Goal: Information Seeking & Learning: Learn about a topic

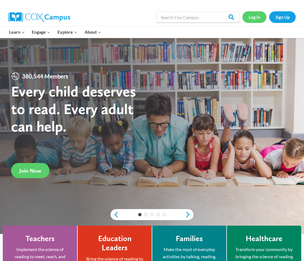
click at [258, 17] on link "Log In" at bounding box center [254, 16] width 24 height 11
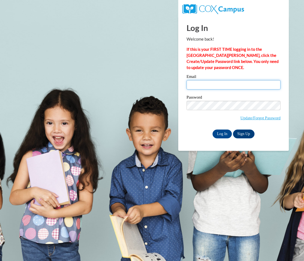
click at [220, 84] on input "Email" at bounding box center [233, 84] width 94 height 9
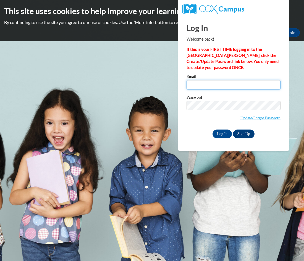
type input "ljohnson@misd.k12.wi.us"
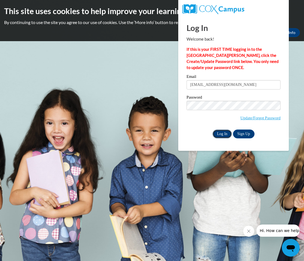
click at [221, 133] on input "Log In" at bounding box center [221, 134] width 19 height 9
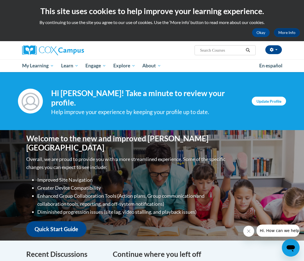
click at [268, 98] on link "Update Profile" at bounding box center [269, 101] width 34 height 9
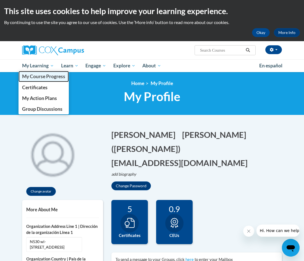
click at [44, 76] on span "My Course Progress" at bounding box center [43, 76] width 43 height 6
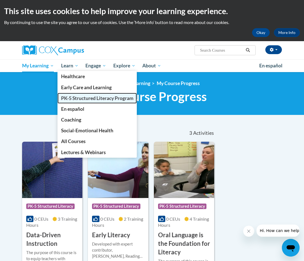
click at [82, 99] on span "PK-5 Structured Literacy Program" at bounding box center [97, 98] width 72 height 6
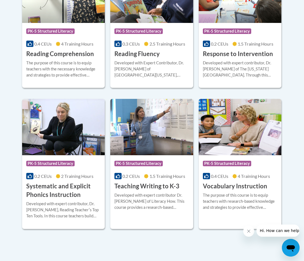
scroll to position [576, 0]
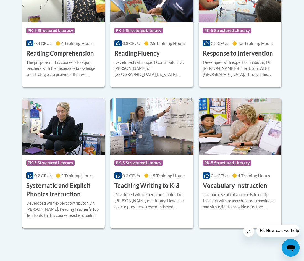
click at [55, 190] on h3 "Systematic and Explicit Phonics Instruction" at bounding box center [63, 189] width 74 height 17
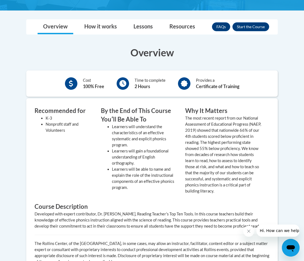
scroll to position [156, 0]
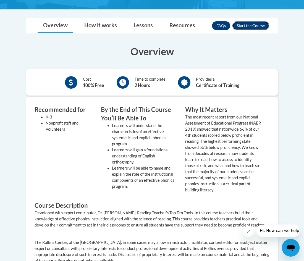
click at [256, 24] on button "Enroll" at bounding box center [250, 25] width 37 height 9
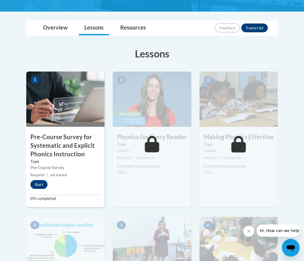
scroll to position [128, 0]
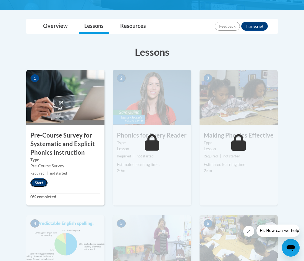
click at [36, 182] on button "Start" at bounding box center [38, 182] width 17 height 9
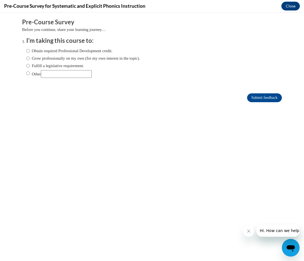
scroll to position [0, 0]
click at [27, 64] on input "Fulfill a legislative requirement." at bounding box center [28, 66] width 4 height 6
radio input "true"
click at [257, 98] on input "Submit feedback" at bounding box center [264, 97] width 35 height 9
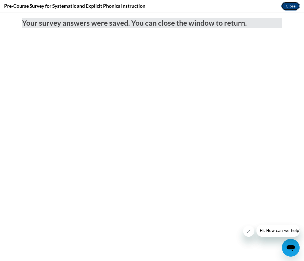
click at [290, 5] on button "Close" at bounding box center [290, 6] width 19 height 9
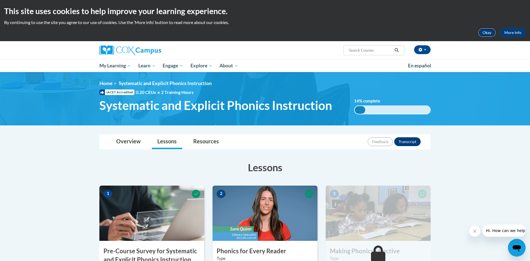
click at [303, 32] on button "Okay" at bounding box center [487, 32] width 18 height 9
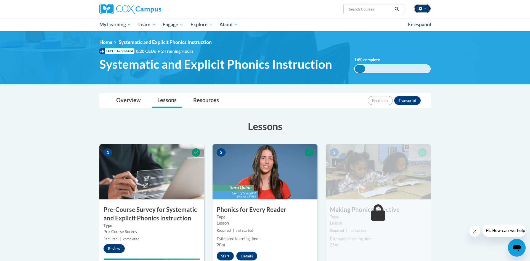
click at [303, 9] on button "button" at bounding box center [422, 8] width 17 height 9
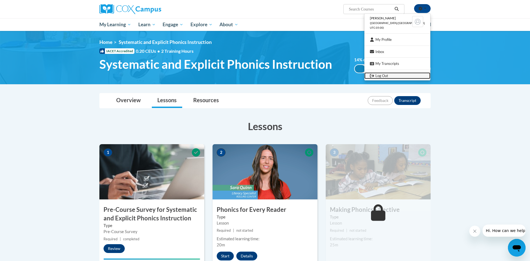
click at [303, 74] on link "Log Out" at bounding box center [397, 75] width 66 height 7
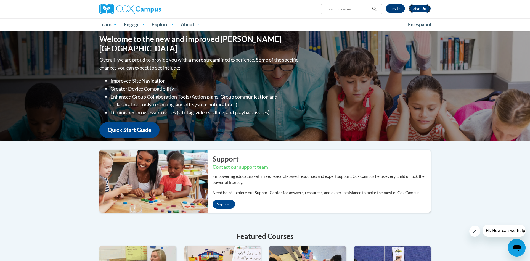
click at [422, 7] on link "Sign Up" at bounding box center [420, 8] width 22 height 9
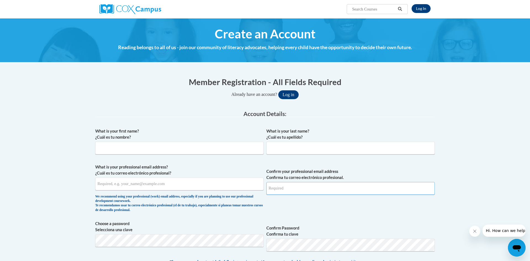
type input "[EMAIL_ADDRESS][DOMAIN_NAME]"
click at [202, 147] on input "What is your first name? ¿Cuál es tu nombre?" at bounding box center [179, 148] width 168 height 13
click at [422, 9] on link "Log In" at bounding box center [421, 8] width 19 height 9
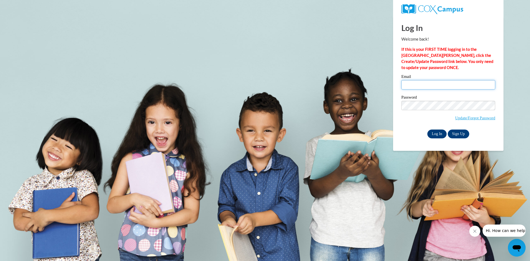
type input "[EMAIL_ADDRESS][DOMAIN_NAME]"
click at [437, 134] on input "Log In" at bounding box center [436, 134] width 19 height 9
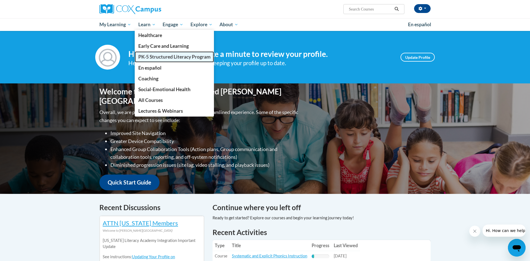
click at [163, 58] on span "PK-5 Structured Literacy Program" at bounding box center [174, 57] width 72 height 6
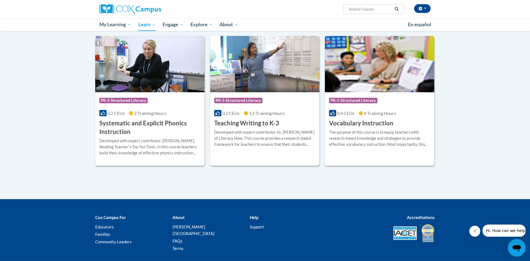
scroll to position [593, 0]
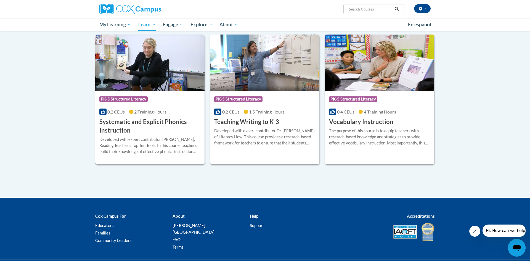
click at [163, 122] on h3 "Systematic and Explicit Phonics Instruction" at bounding box center [149, 126] width 101 height 17
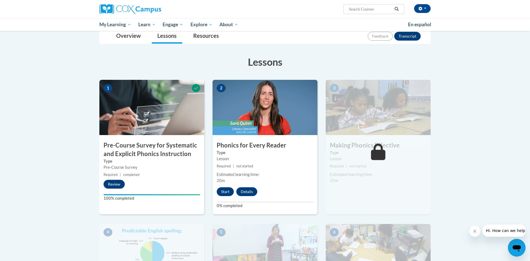
scroll to position [74, 0]
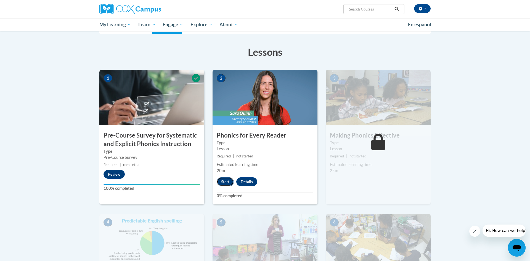
click at [227, 184] on button "Start" at bounding box center [225, 181] width 17 height 9
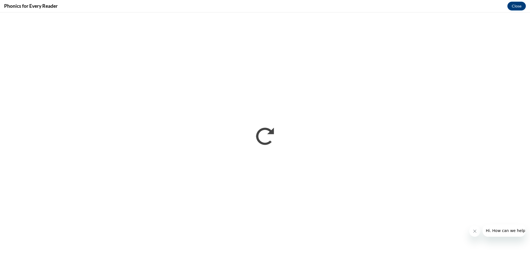
scroll to position [0, 0]
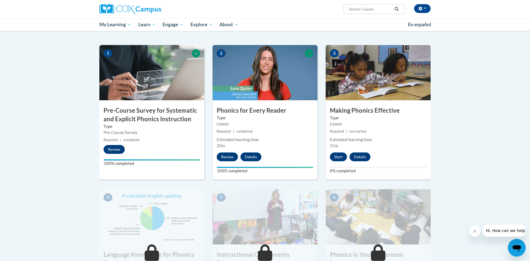
scroll to position [100, 0]
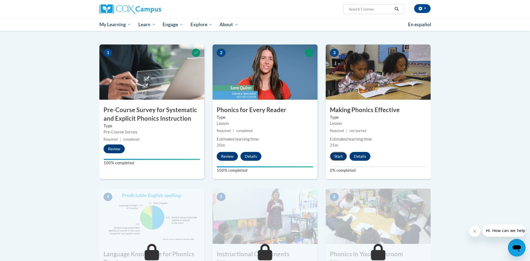
click at [338, 156] on button "Start" at bounding box center [338, 156] width 17 height 9
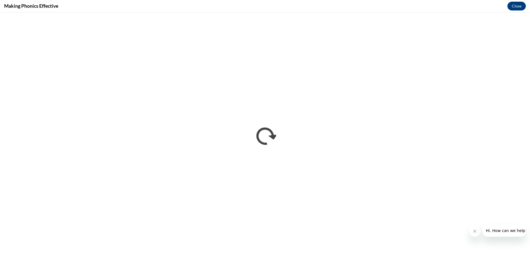
scroll to position [0, 0]
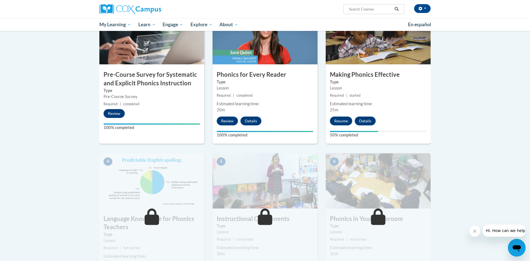
scroll to position [136, 0]
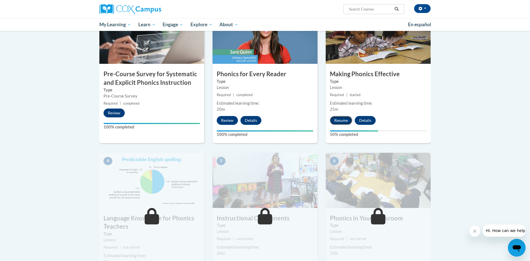
click at [339, 120] on button "Resume" at bounding box center [341, 120] width 22 height 9
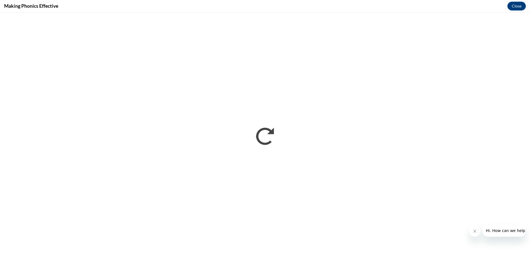
scroll to position [0, 0]
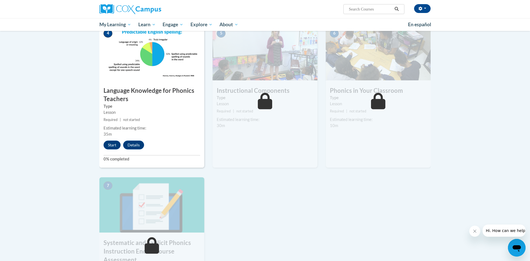
scroll to position [265, 0]
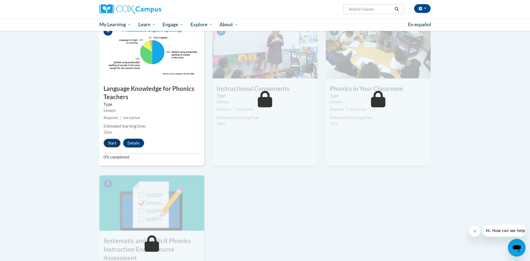
click at [114, 140] on button "Start" at bounding box center [112, 143] width 17 height 9
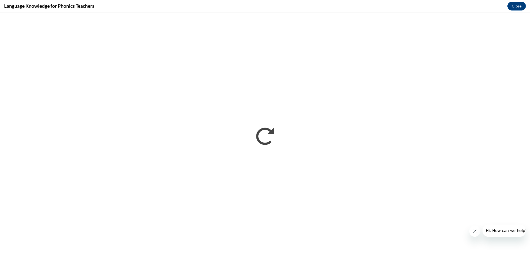
scroll to position [0, 0]
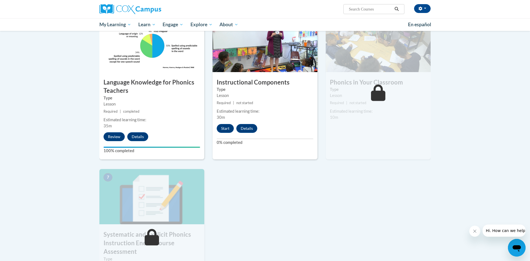
scroll to position [271, 0]
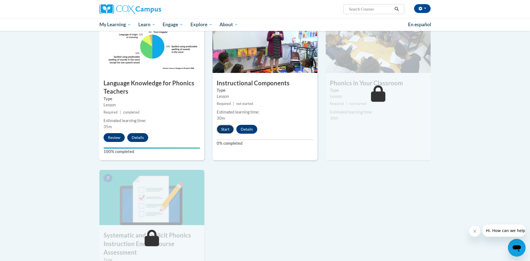
click at [225, 130] on button "Start" at bounding box center [225, 129] width 17 height 9
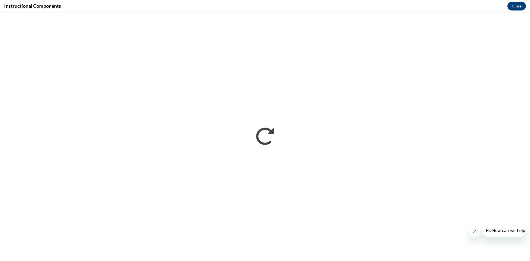
scroll to position [0, 0]
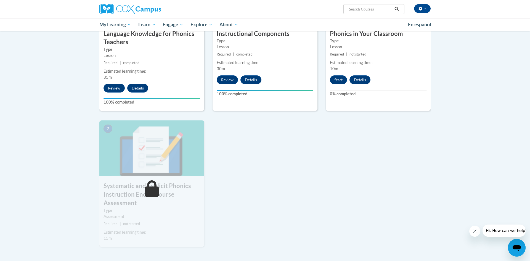
scroll to position [322, 0]
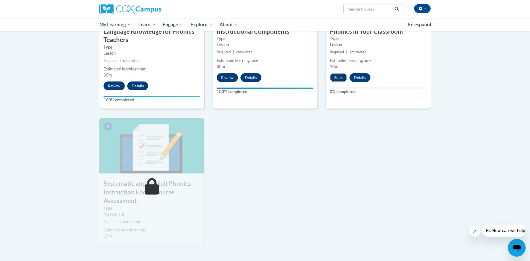
click at [340, 78] on button "Start" at bounding box center [338, 77] width 17 height 9
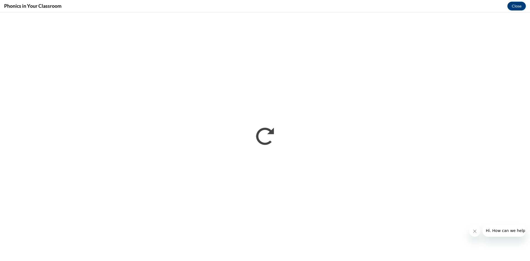
scroll to position [0, 0]
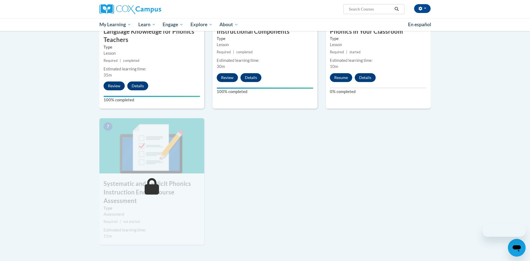
scroll to position [286, 0]
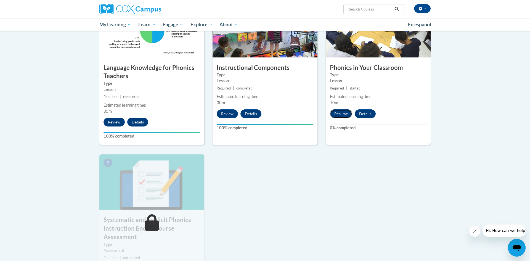
click at [342, 113] on button "Resume" at bounding box center [341, 113] width 22 height 9
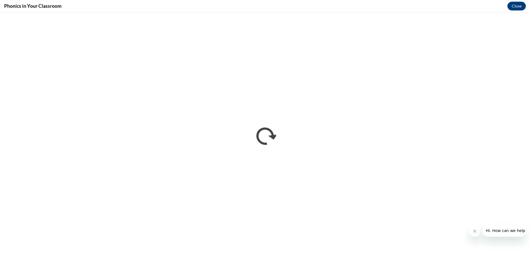
scroll to position [0, 0]
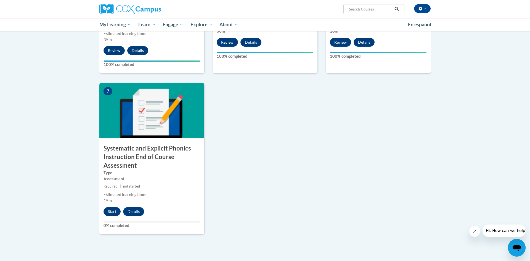
scroll to position [360, 0]
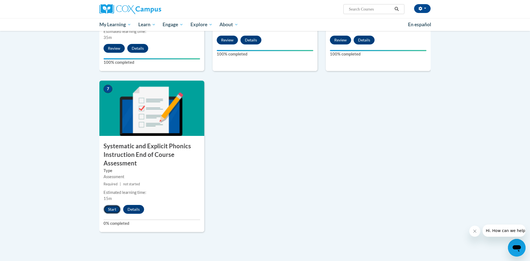
click at [110, 210] on button "Start" at bounding box center [112, 209] width 17 height 9
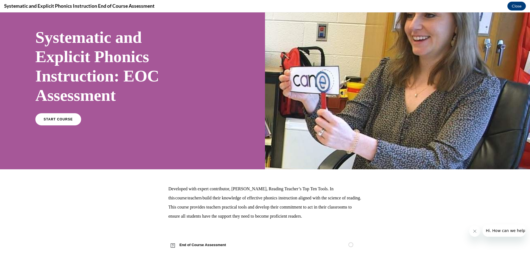
scroll to position [36, 0]
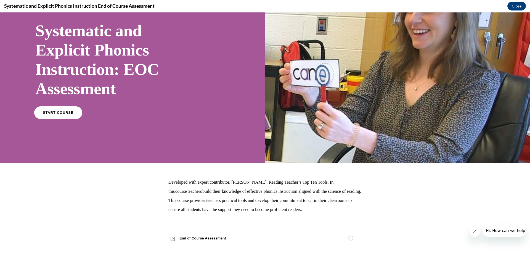
click at [65, 115] on link "START COURSE" at bounding box center [58, 112] width 48 height 13
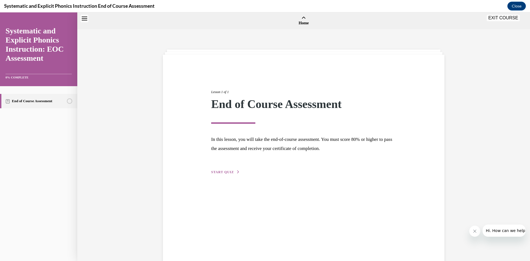
scroll to position [17, 0]
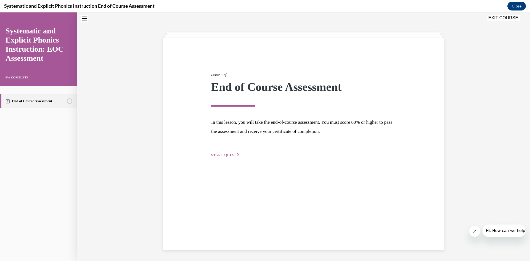
click at [229, 155] on span "START QUIZ" at bounding box center [222, 155] width 23 height 4
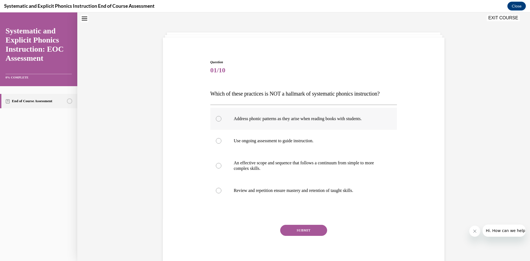
click at [221, 120] on div at bounding box center [303, 119] width 187 height 22
click at [310, 230] on button "SUBMIT" at bounding box center [303, 230] width 47 height 11
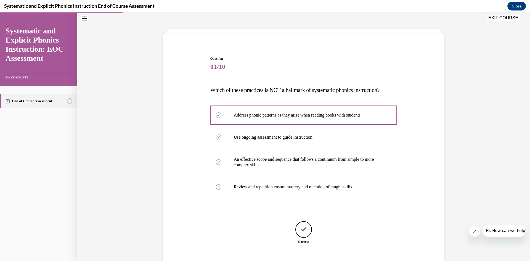
scroll to position [55, 0]
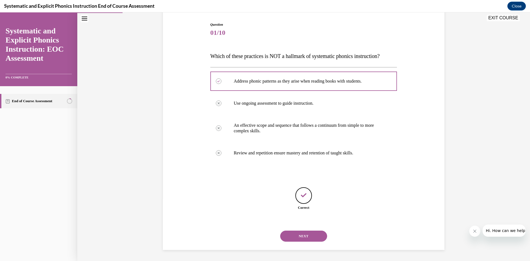
click at [312, 236] on button "NEXT" at bounding box center [303, 236] width 47 height 11
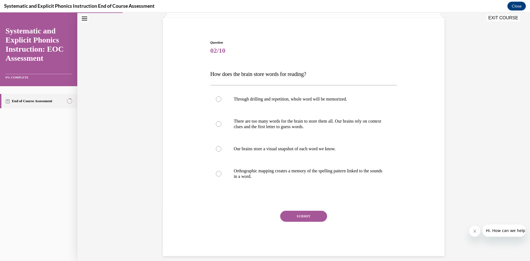
scroll to position [37, 0]
click at [217, 174] on div at bounding box center [219, 174] width 6 height 6
click at [313, 216] on button "SUBMIT" at bounding box center [303, 215] width 47 height 11
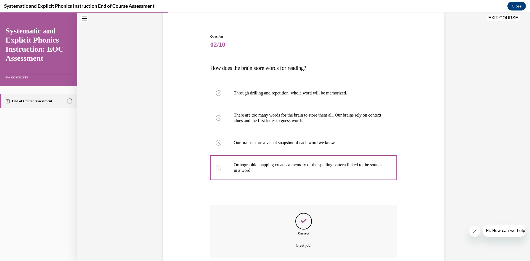
scroll to position [88, 0]
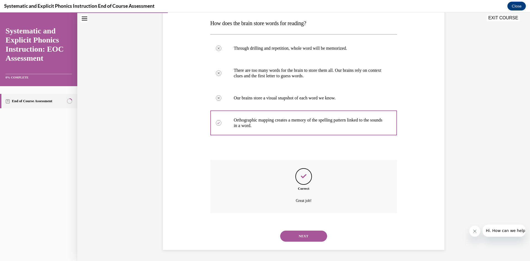
click at [306, 236] on button "NEXT" at bounding box center [303, 236] width 47 height 11
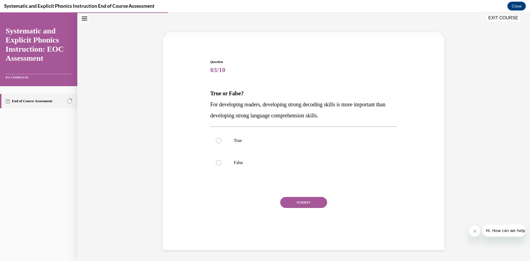
scroll to position [17, 0]
click at [218, 142] on div at bounding box center [219, 141] width 6 height 6
click at [300, 207] on button "SUBMIT" at bounding box center [303, 202] width 47 height 11
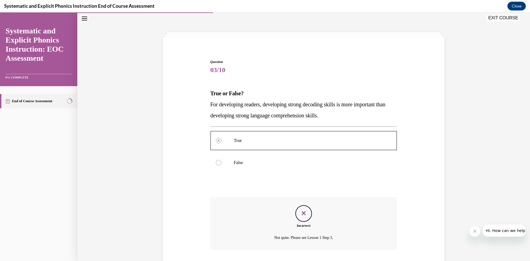
scroll to position [54, 0]
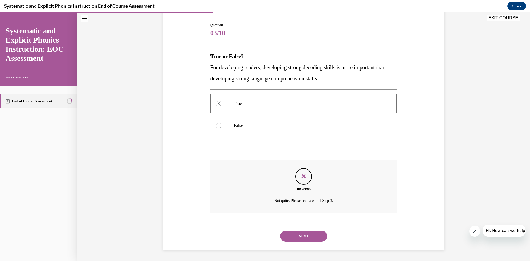
click at [303, 236] on button "NEXT" at bounding box center [303, 236] width 47 height 11
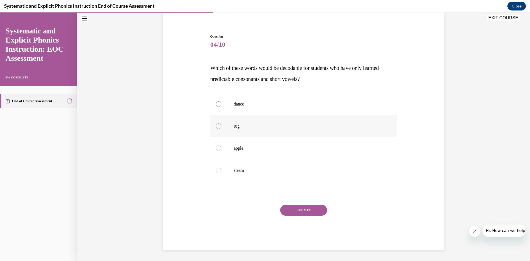
scroll to position [17, 0]
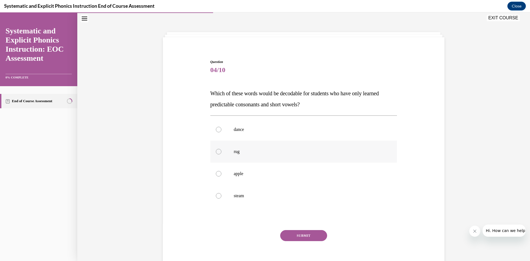
click at [220, 152] on div at bounding box center [219, 152] width 6 height 6
click at [295, 235] on button "SUBMIT" at bounding box center [303, 235] width 47 height 11
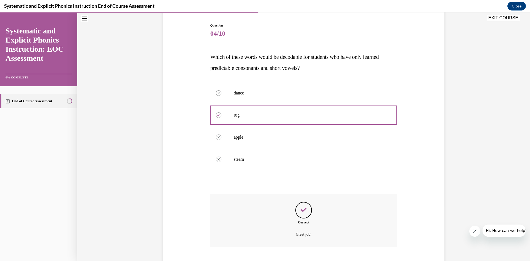
scroll to position [88, 0]
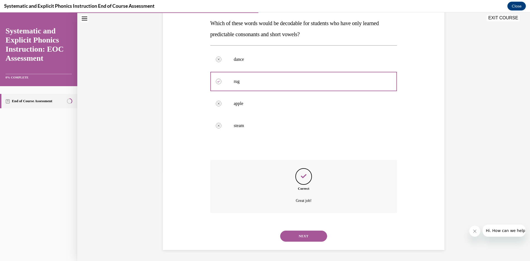
click at [310, 238] on button "NEXT" at bounding box center [303, 236] width 47 height 11
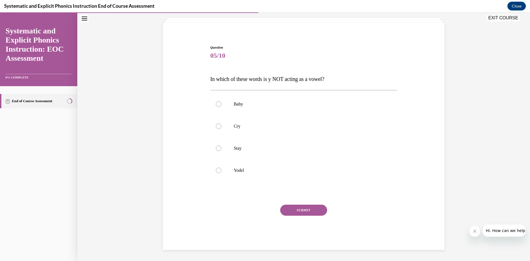
scroll to position [32, 0]
click at [218, 170] on div at bounding box center [219, 171] width 6 height 6
click at [292, 209] on button "SUBMIT" at bounding box center [303, 210] width 47 height 11
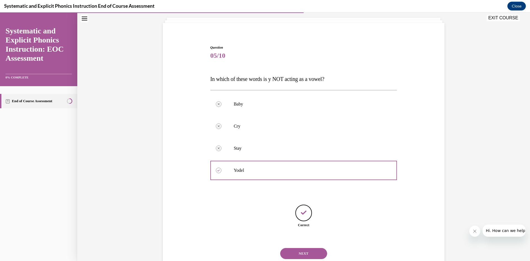
scroll to position [49, 0]
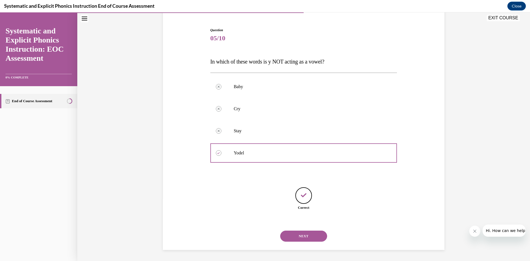
click at [316, 234] on button "NEXT" at bounding box center [303, 236] width 47 height 11
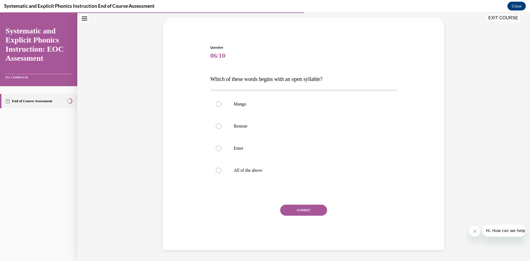
scroll to position [32, 0]
click at [219, 126] on div at bounding box center [219, 126] width 6 height 6
click at [309, 213] on button "SUBMIT" at bounding box center [303, 210] width 47 height 11
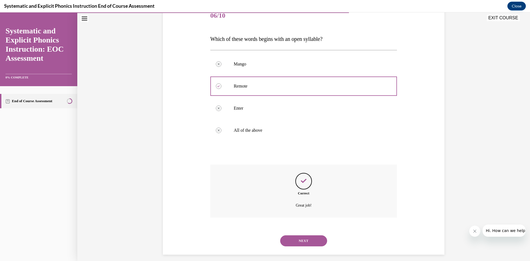
scroll to position [76, 0]
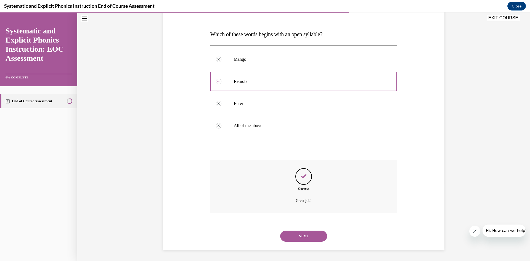
click at [307, 237] on button "NEXT" at bounding box center [303, 236] width 47 height 11
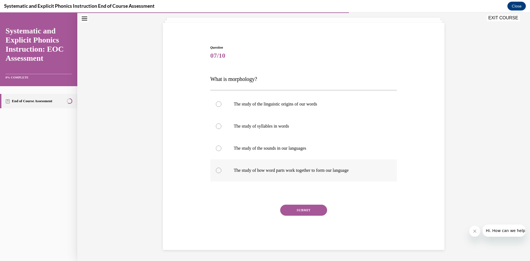
click at [220, 169] on div at bounding box center [219, 171] width 6 height 6
click at [312, 212] on button "SUBMIT" at bounding box center [303, 210] width 47 height 11
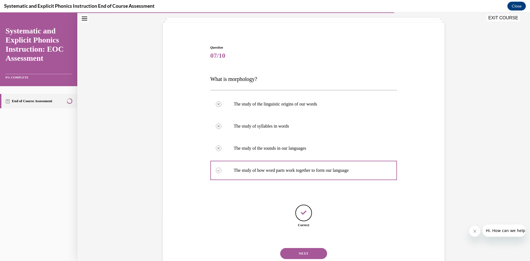
scroll to position [49, 0]
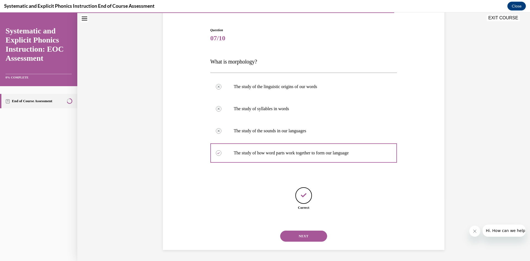
click at [316, 239] on button "NEXT" at bounding box center [303, 236] width 47 height 11
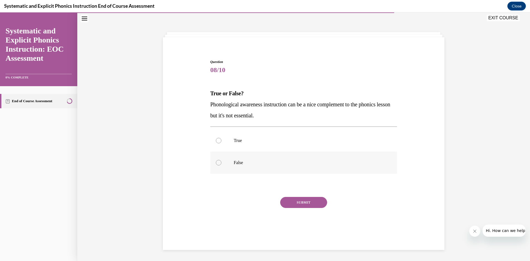
click at [219, 162] on div at bounding box center [219, 163] width 6 height 6
click at [304, 204] on button "SUBMIT" at bounding box center [303, 202] width 47 height 11
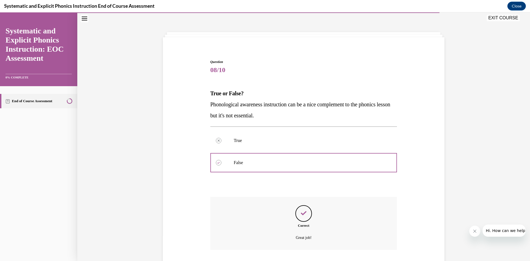
scroll to position [54, 0]
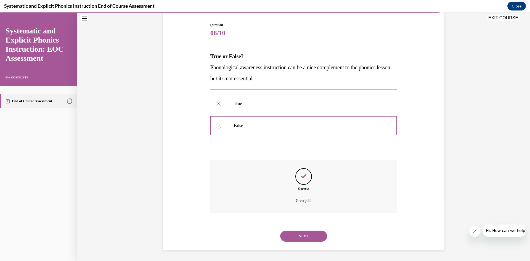
click at [306, 236] on button "NEXT" at bounding box center [303, 236] width 47 height 11
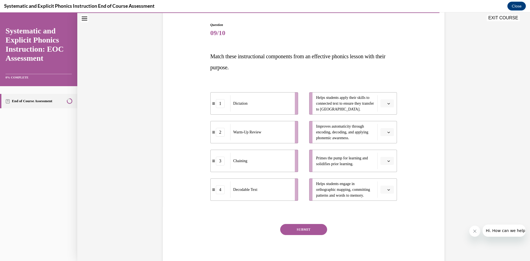
scroll to position [29, 0]
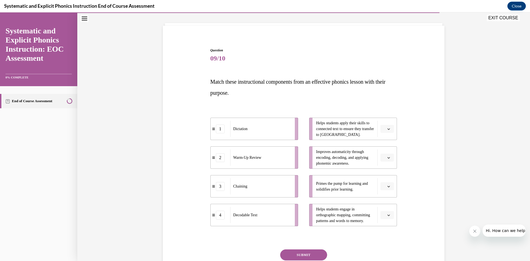
click at [391, 156] on button "button" at bounding box center [388, 158] width 14 height 8
click at [387, 201] on div "3" at bounding box center [387, 202] width 14 height 11
click at [390, 215] on icon "button" at bounding box center [388, 215] width 3 height 3
click at [385, 167] on span "1" at bounding box center [385, 169] width 2 height 4
click at [390, 185] on icon "button" at bounding box center [388, 186] width 3 height 3
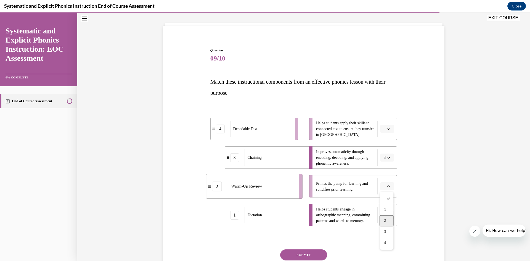
click at [384, 220] on span "2" at bounding box center [385, 220] width 2 height 4
click at [389, 125] on button "button" at bounding box center [388, 129] width 14 height 8
click at [388, 186] on div "4" at bounding box center [387, 185] width 14 height 11
click at [305, 255] on button "SUBMIT" at bounding box center [303, 254] width 47 height 11
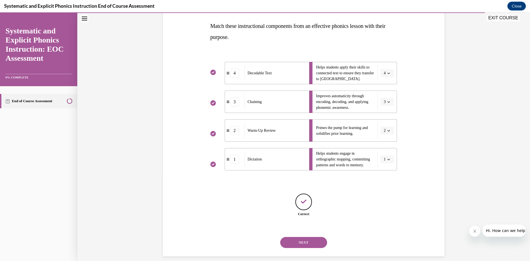
scroll to position [91, 0]
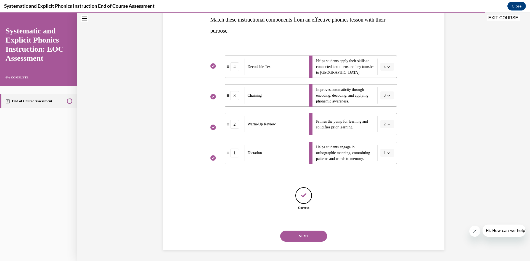
click at [311, 234] on button "NEXT" at bounding box center [303, 236] width 47 height 11
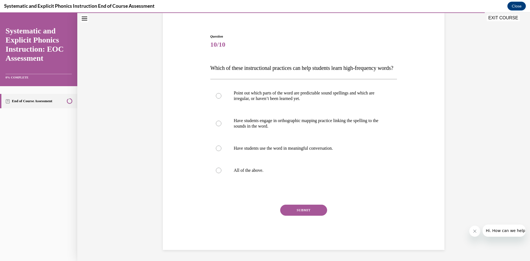
scroll to position [54, 0]
click at [218, 96] on div at bounding box center [219, 96] width 6 height 6
click at [220, 171] on div at bounding box center [219, 171] width 6 height 6
click at [307, 211] on button "SUBMIT" at bounding box center [303, 210] width 47 height 11
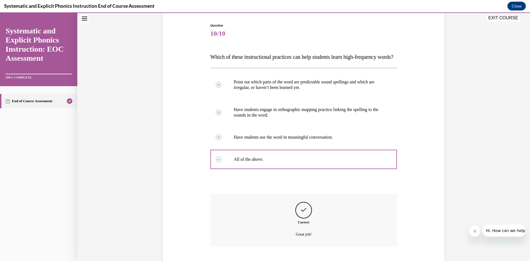
scroll to position [99, 0]
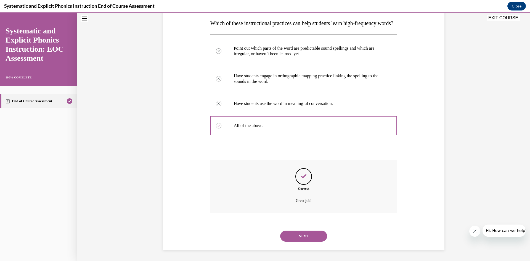
click at [313, 236] on button "NEXT" at bounding box center [303, 236] width 47 height 11
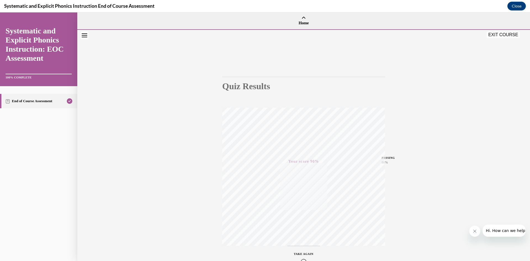
scroll to position [35, 0]
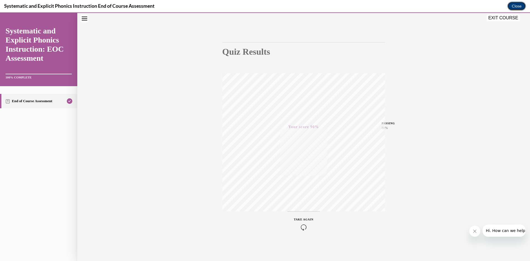
click at [520, 6] on button "Close" at bounding box center [517, 6] width 19 height 9
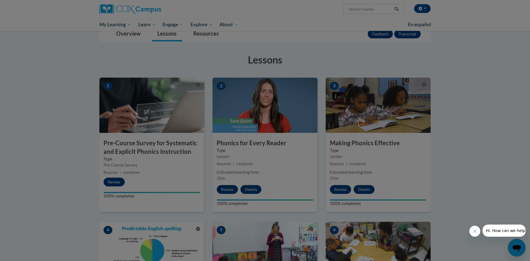
scroll to position [107, 0]
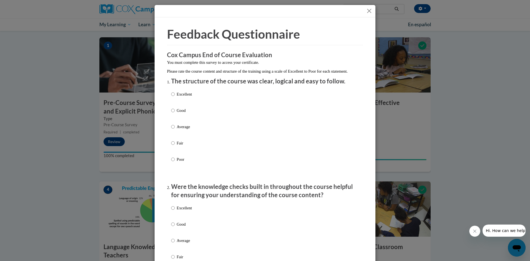
click at [183, 97] on p "Excellent" at bounding box center [184, 94] width 15 height 6
click at [175, 97] on input "Excellent" at bounding box center [173, 94] width 4 height 6
radio input "true"
click at [173, 97] on input "Excellent" at bounding box center [173, 94] width 4 height 6
click at [185, 97] on p "Excellent" at bounding box center [184, 94] width 15 height 6
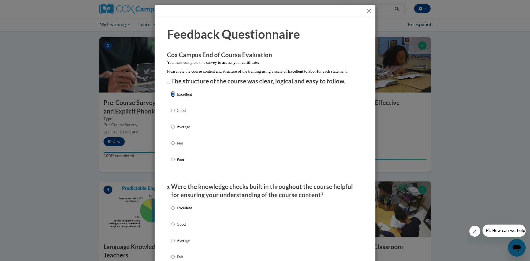
click at [175, 97] on input "Excellent" at bounding box center [173, 94] width 4 height 6
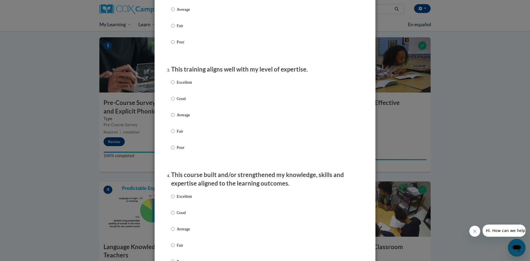
scroll to position [0, 0]
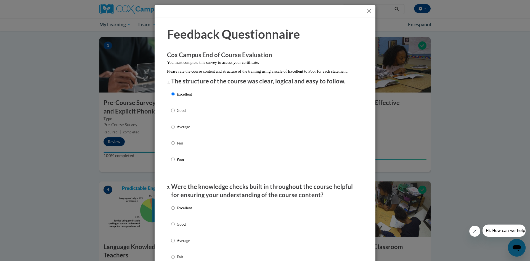
click at [368, 9] on button "Close" at bounding box center [369, 10] width 7 height 7
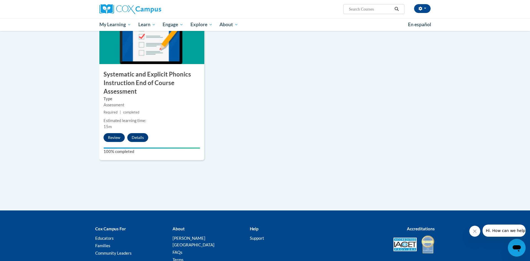
scroll to position [432, 0]
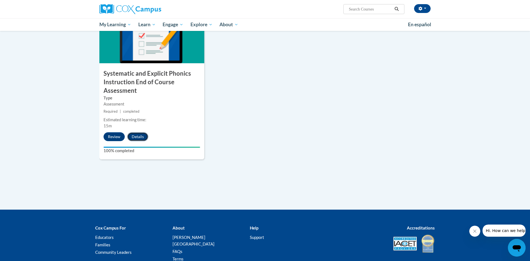
click at [137, 138] on button "Details" at bounding box center [137, 136] width 21 height 9
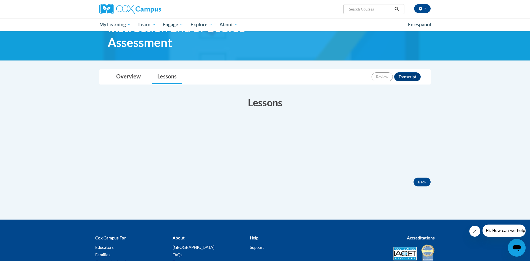
scroll to position [40, 0]
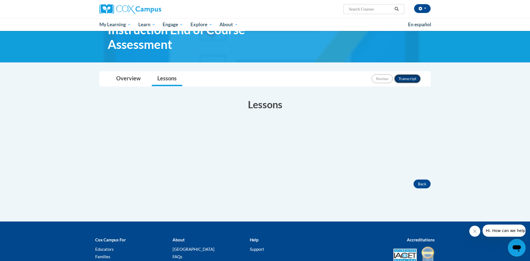
click at [412, 77] on button "Transcript" at bounding box center [407, 78] width 27 height 9
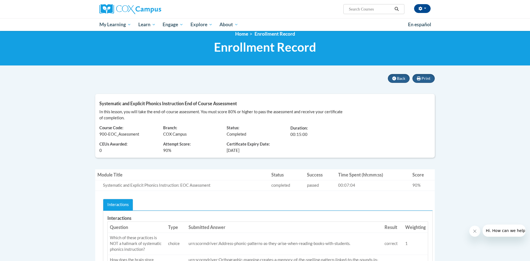
scroll to position [5, 0]
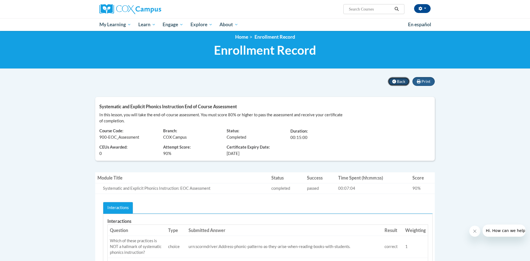
click at [397, 80] on span "Back" at bounding box center [401, 81] width 8 height 5
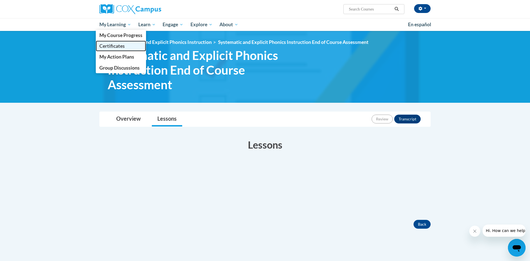
click at [122, 46] on span "Certificates" at bounding box center [111, 46] width 25 height 6
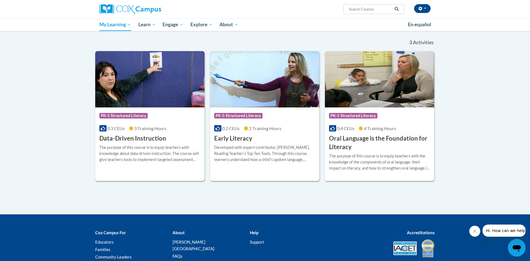
scroll to position [82, 0]
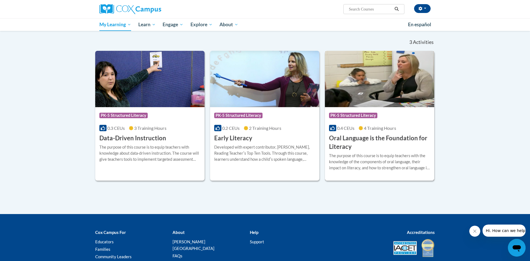
click at [366, 137] on h3 "Oral Language is the Foundation for Literacy" at bounding box center [379, 142] width 101 height 17
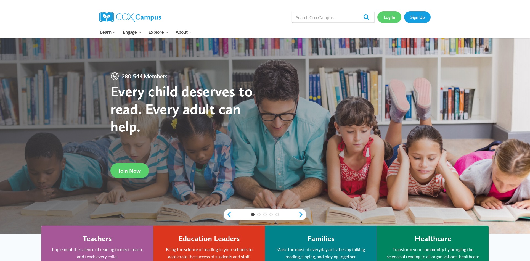
click at [387, 18] on link "Log In" at bounding box center [389, 16] width 24 height 11
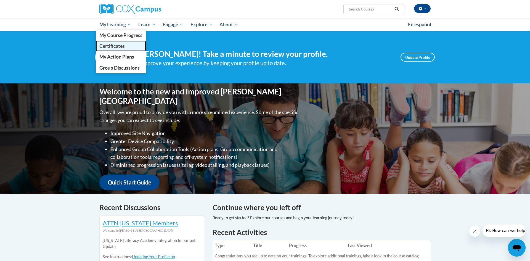
click at [124, 46] on span "Certificates" at bounding box center [111, 46] width 25 height 6
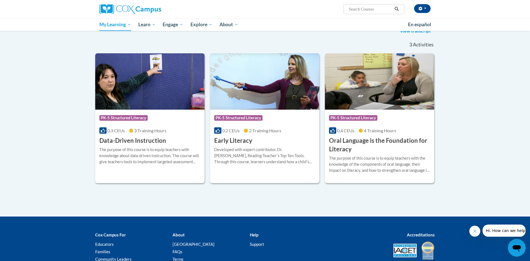
scroll to position [79, 0]
click at [46, 129] on body "[PERSON_NAME] ([GEOGRAPHIC_DATA]/[GEOGRAPHIC_DATA] UTC-05:00) My Profile Inbox …" at bounding box center [265, 114] width 530 height 387
click at [498, 121] on body "Lena Johnson (America/Chicago UTC-05:00) My Profile Inbox My Transcripts Log Ou…" at bounding box center [265, 114] width 530 height 387
click at [121, 8] on img at bounding box center [130, 9] width 62 height 10
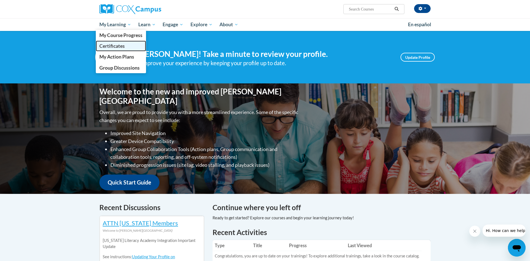
click at [119, 45] on span "Certificates" at bounding box center [111, 46] width 25 height 6
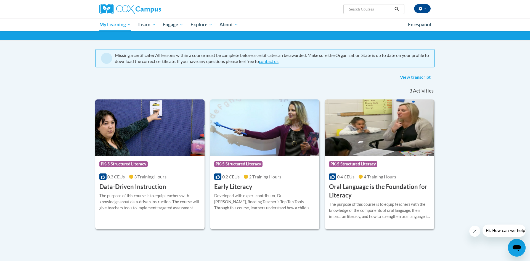
scroll to position [27, 0]
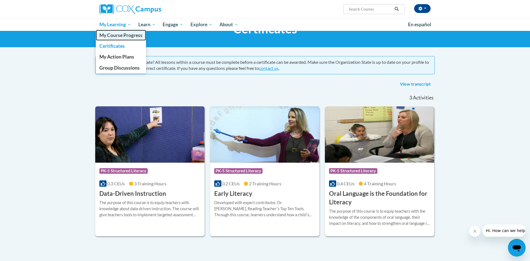
click at [129, 36] on span "My Course Progress" at bounding box center [120, 35] width 43 height 6
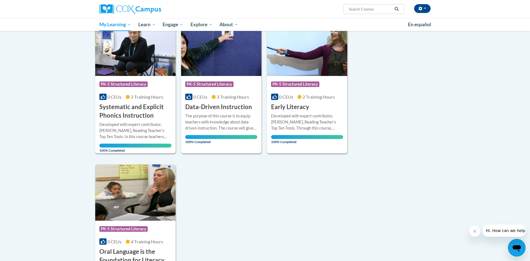
scroll to position [82, 0]
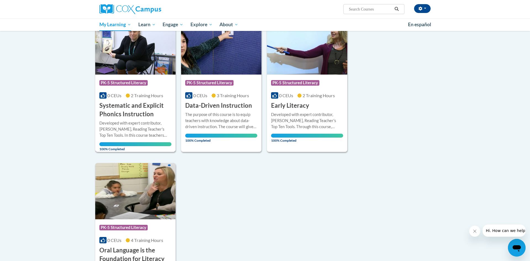
click at [146, 107] on h3 "Systematic and Explicit Phonics Instruction" at bounding box center [135, 109] width 72 height 17
